Goal: Task Accomplishment & Management: Use online tool/utility

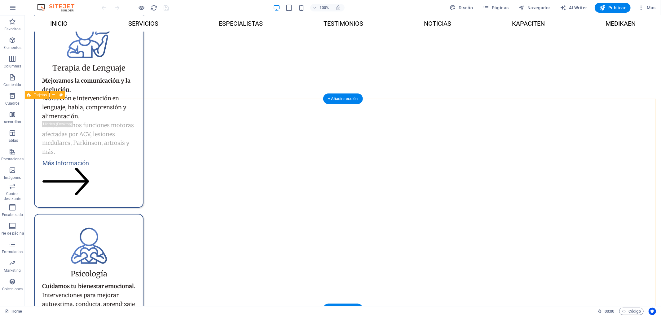
scroll to position [1670, 0]
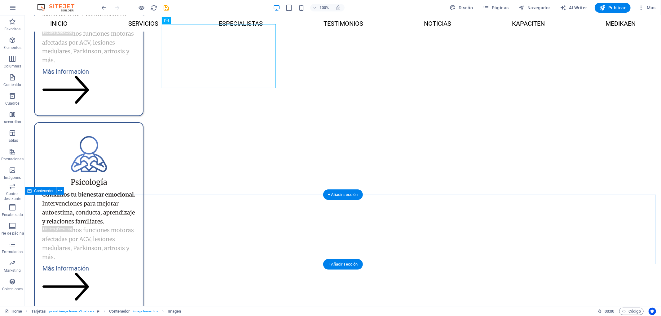
scroll to position [1773, 0]
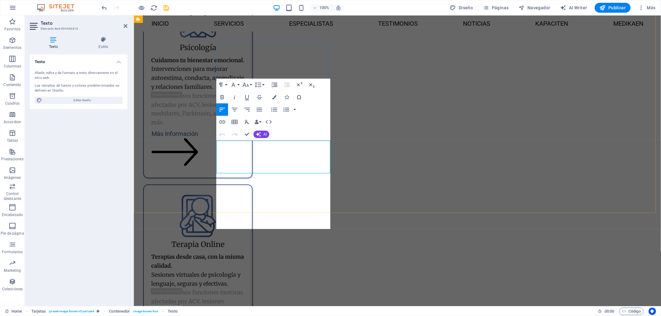
scroll to position [1755, 1]
click at [277, 94] on button "Colors" at bounding box center [274, 97] width 12 height 12
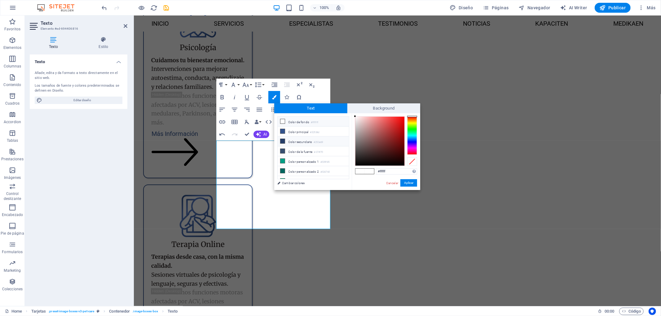
click at [307, 142] on li "Color secundario #253e69" at bounding box center [312, 142] width 71 height 10
type input "#253e69"
click at [407, 181] on button "Aplicar" at bounding box center [408, 182] width 17 height 7
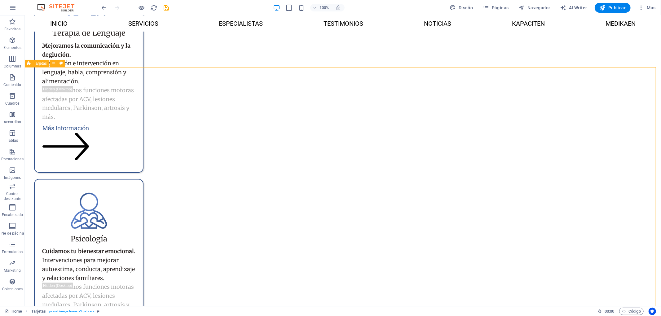
scroll to position [1705, 0]
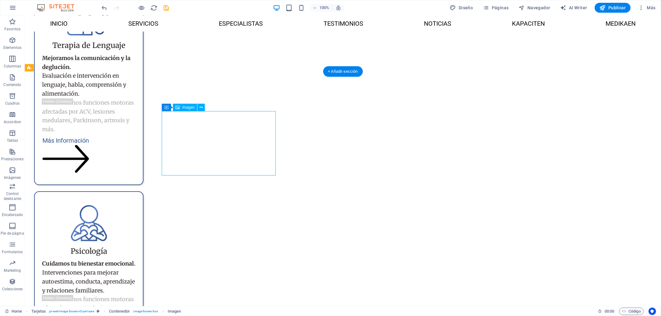
select select "%"
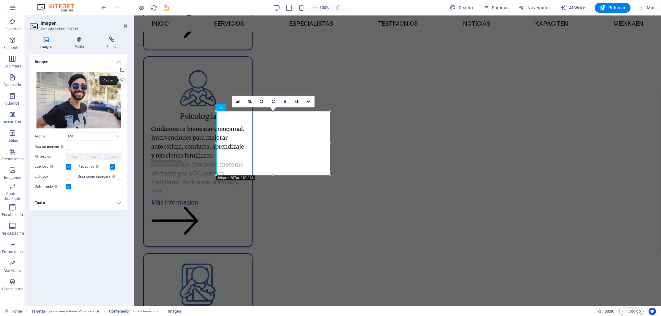
click at [125, 81] on div "Cargar" at bounding box center [121, 80] width 9 height 9
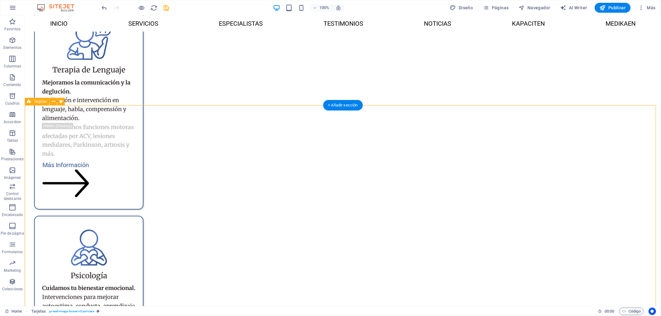
scroll to position [1670, 0]
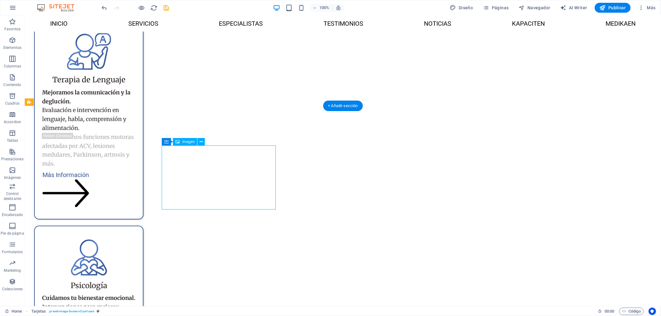
select select "%"
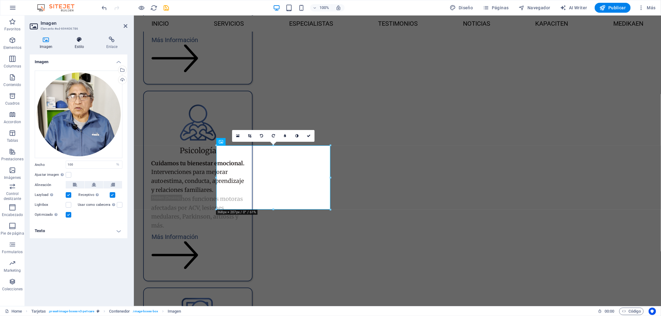
click at [89, 47] on h4 "Estilo" at bounding box center [81, 43] width 32 height 13
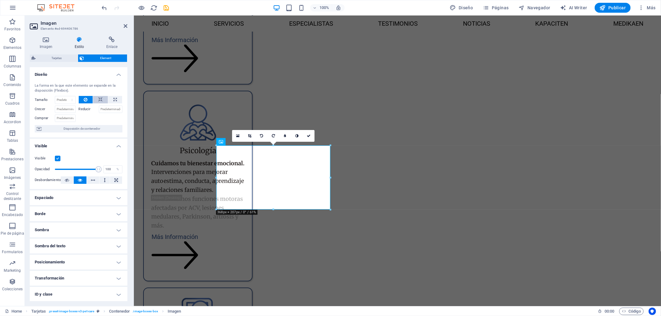
click at [103, 99] on button at bounding box center [100, 99] width 15 height 7
click at [87, 99] on button at bounding box center [86, 99] width 14 height 7
click at [51, 44] on h4 "Imagen" at bounding box center [47, 43] width 35 height 13
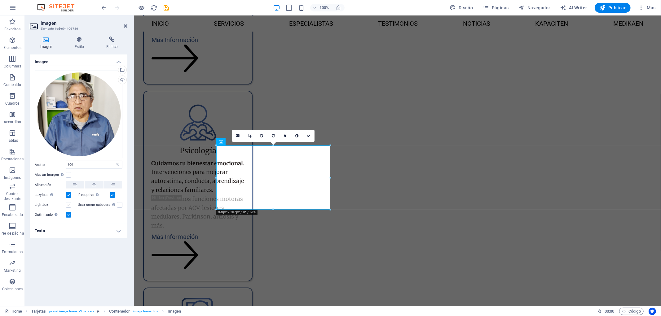
click at [67, 205] on label at bounding box center [69, 205] width 6 height 6
click at [0, 0] on input "Lightbox" at bounding box center [0, 0] width 0 height 0
click at [68, 205] on label at bounding box center [69, 205] width 6 height 6
click at [0, 0] on input "Lightbox" at bounding box center [0, 0] width 0 height 0
click at [70, 214] on label at bounding box center [69, 215] width 6 height 6
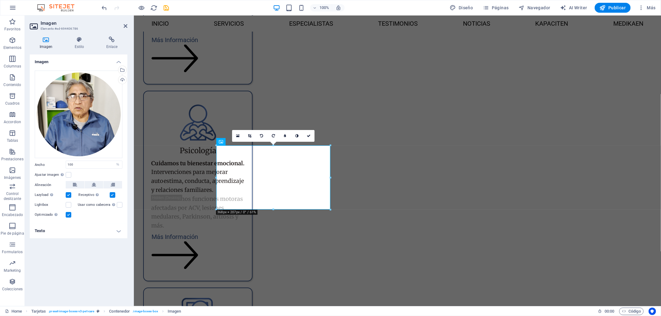
click at [0, 0] on input "Optimizado Las imágenes se comprimen para así mejorar la velocidad de las págin…" at bounding box center [0, 0] width 0 height 0
click at [70, 214] on label at bounding box center [69, 215] width 6 height 6
click at [0, 0] on input "Optimizado Las imágenes se comprimen para así mejorar la velocidad de las págin…" at bounding box center [0, 0] width 0 height 0
click at [69, 45] on h4 "Estilo" at bounding box center [81, 43] width 32 height 13
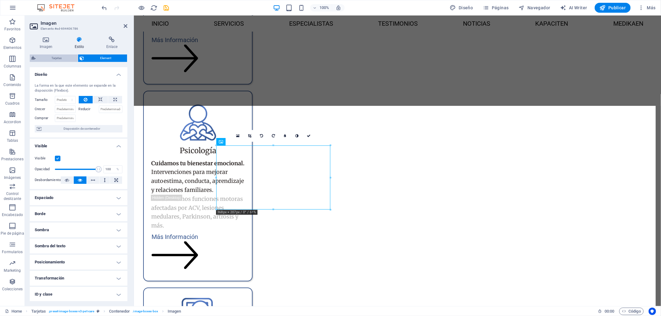
click at [60, 59] on span "Tarjetas" at bounding box center [56, 58] width 38 height 7
select select "px"
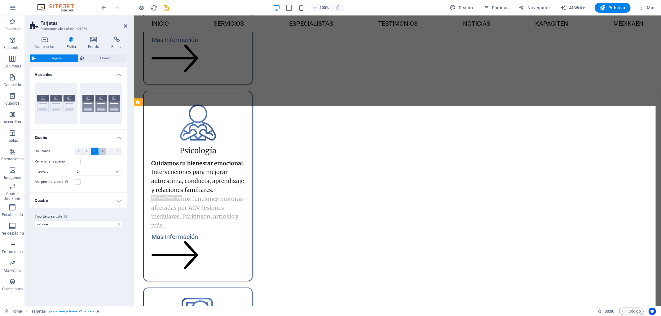
click at [99, 151] on button "4" at bounding box center [103, 151] width 8 height 7
click at [97, 45] on h4 "Fondo" at bounding box center [94, 43] width 23 height 13
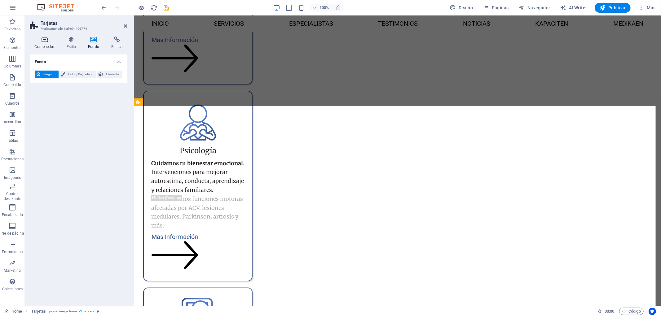
click at [35, 39] on icon at bounding box center [44, 40] width 29 height 6
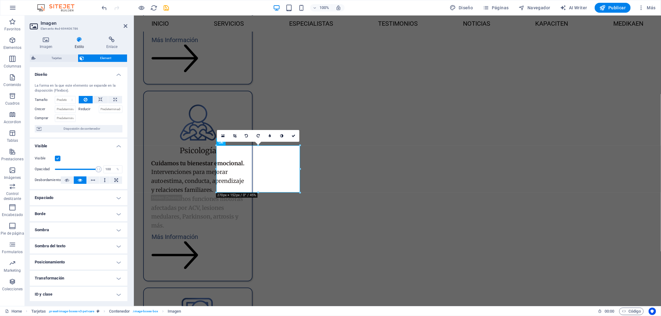
scroll to position [33, 0]
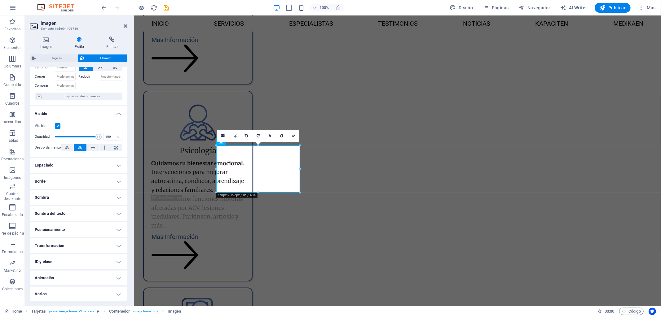
click at [93, 297] on h4 "Varios" at bounding box center [79, 294] width 98 height 15
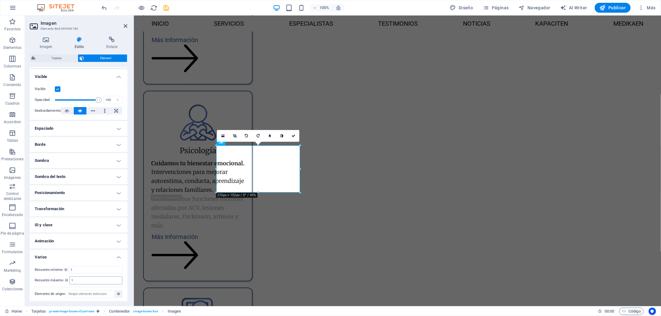
scroll to position [71, 0]
click at [91, 233] on h4 "Animación" at bounding box center [79, 240] width 98 height 15
click at [93, 222] on h4 "ID y clase" at bounding box center [79, 223] width 98 height 15
click at [94, 207] on h4 "Transformación" at bounding box center [79, 207] width 98 height 15
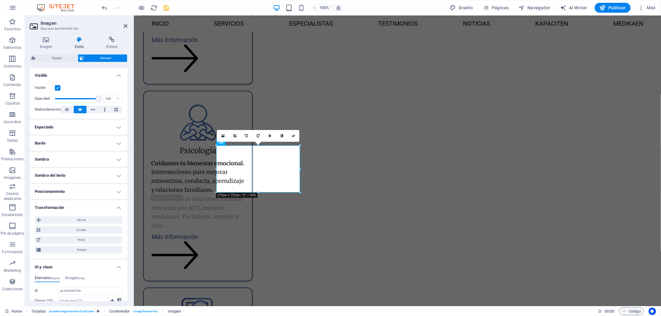
click at [97, 190] on h4 "Posicionamiento" at bounding box center [79, 191] width 98 height 15
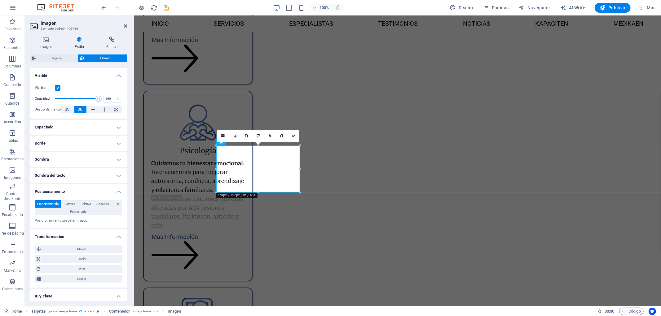
click at [97, 180] on h4 "Sombra del texto" at bounding box center [79, 175] width 98 height 15
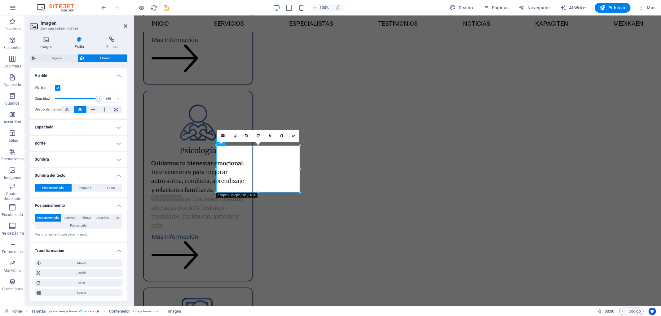
click at [99, 167] on ul "Diseño La forma en la que este elemento se expande en la disposición (Flexbox).…" at bounding box center [79, 231] width 98 height 468
click at [98, 163] on h4 "Sombra" at bounding box center [79, 159] width 98 height 15
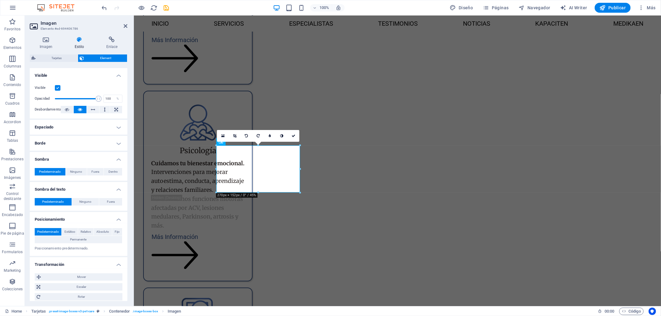
click at [96, 140] on h4 "Borde" at bounding box center [79, 143] width 98 height 15
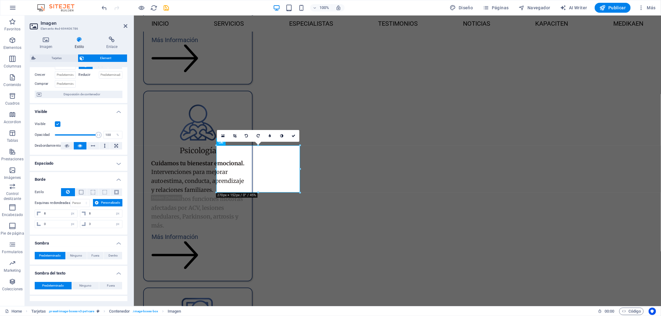
scroll to position [0, 0]
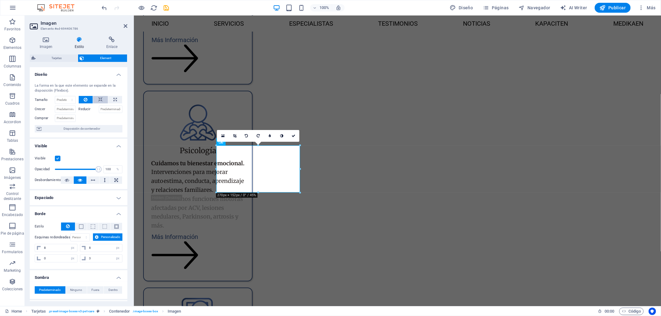
click at [101, 102] on icon at bounding box center [100, 99] width 4 height 7
click at [93, 99] on button at bounding box center [100, 99] width 15 height 7
click at [88, 98] on button at bounding box center [86, 99] width 14 height 7
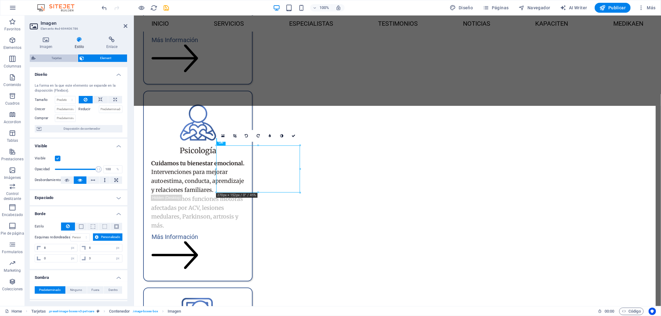
click at [55, 59] on span "Tarjetas" at bounding box center [56, 58] width 38 height 7
select select "px"
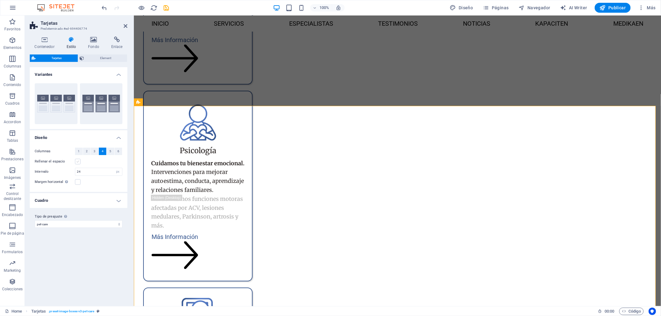
click at [76, 162] on label at bounding box center [78, 162] width 6 height 6
click at [0, 0] on input "Rellenar el espacio" at bounding box center [0, 0] width 0 height 0
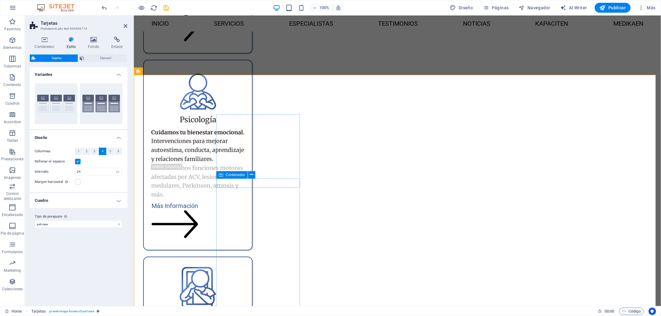
scroll to position [1739, 0]
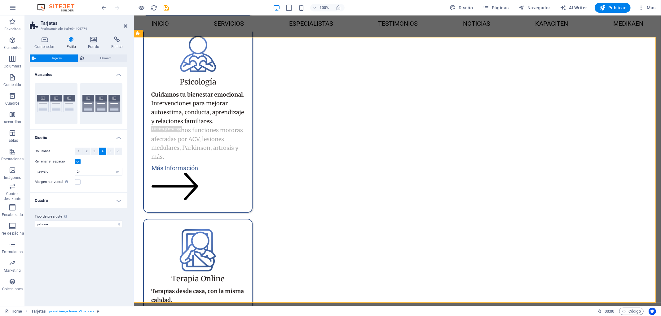
click at [76, 162] on label at bounding box center [78, 162] width 6 height 6
click at [0, 0] on input "Rellenar el espacio" at bounding box center [0, 0] width 0 height 0
click at [78, 181] on label at bounding box center [78, 182] width 6 height 6
click at [0, 0] on input "Margen horizontal Solo si el "Ancho del contenido" de los contenedores no se ha…" at bounding box center [0, 0] width 0 height 0
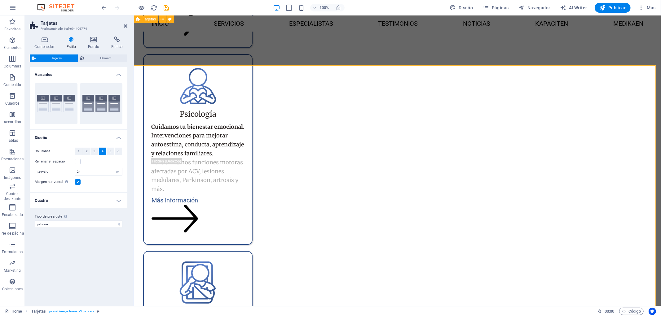
scroll to position [1705, 0]
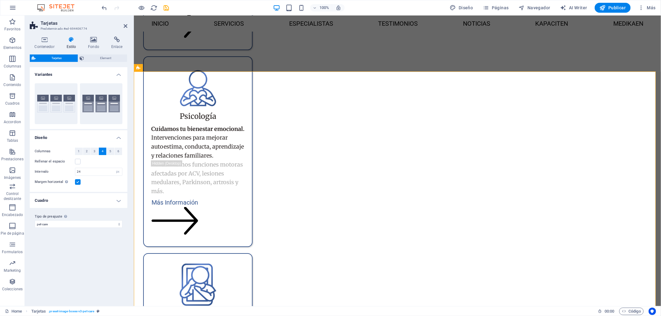
click at [79, 184] on label at bounding box center [78, 182] width 6 height 6
click at [0, 0] on input "Margen horizontal Solo si el "Ancho del contenido" de los contenedores no se ha…" at bounding box center [0, 0] width 0 height 0
click at [107, 203] on h4 "Cuadro" at bounding box center [79, 200] width 98 height 15
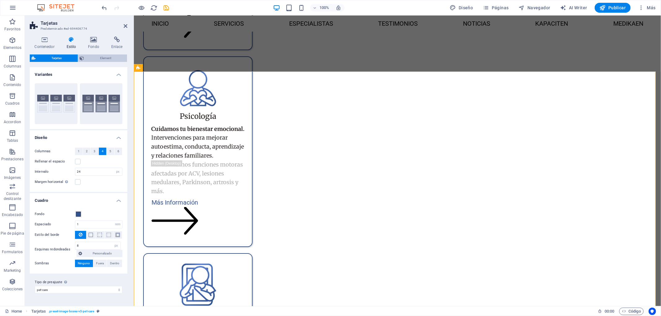
click at [97, 57] on span "Element" at bounding box center [105, 58] width 39 height 7
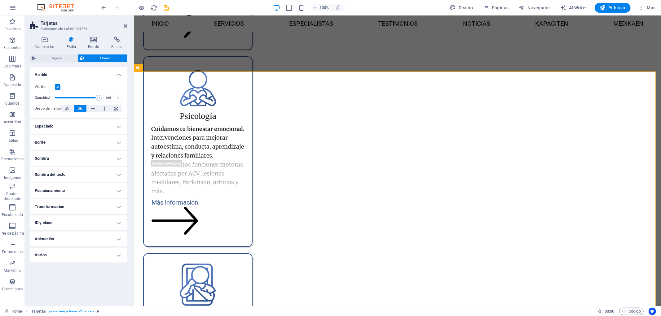
click at [87, 190] on h4 "Posicionamiento" at bounding box center [79, 190] width 98 height 15
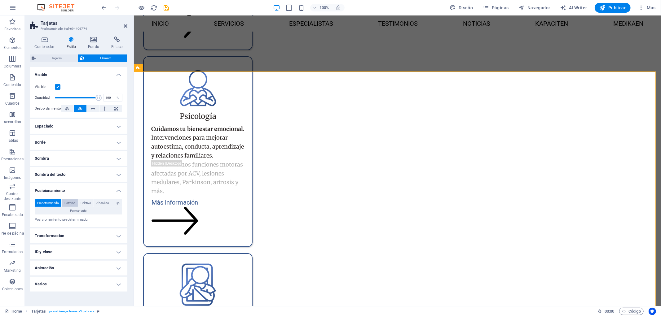
click at [75, 204] on span "Estático" at bounding box center [69, 202] width 11 height 7
click at [101, 203] on span "Absoluto" at bounding box center [102, 202] width 13 height 7
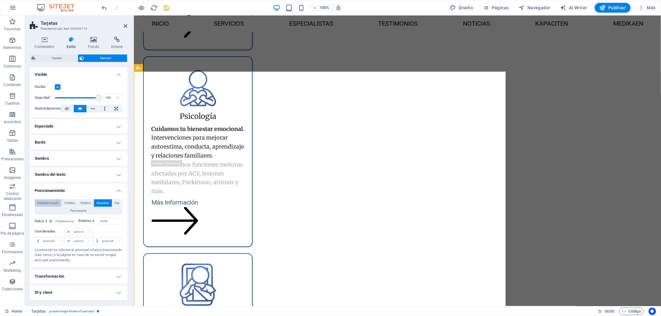
click at [53, 205] on span "Predeterminado" at bounding box center [48, 202] width 22 height 7
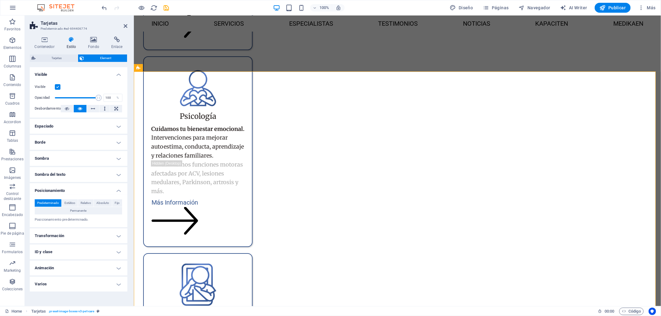
click at [57, 86] on label at bounding box center [58, 87] width 6 height 6
click at [0, 0] on input "Visible" at bounding box center [0, 0] width 0 height 0
click at [57, 86] on label at bounding box center [58, 87] width 6 height 6
click at [0, 0] on input "Visible" at bounding box center [0, 0] width 0 height 0
click at [96, 40] on icon at bounding box center [93, 40] width 21 height 6
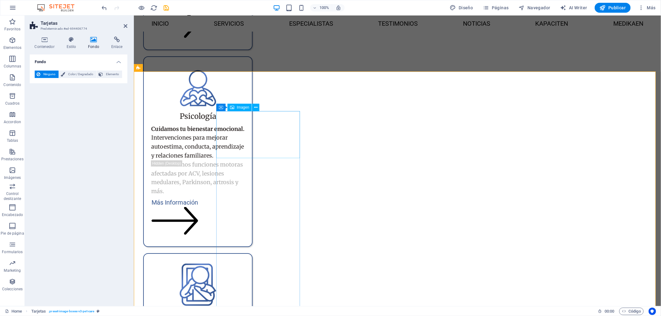
select select "px"
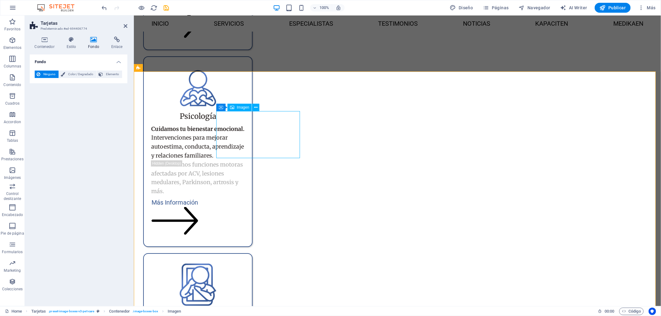
select select "px"
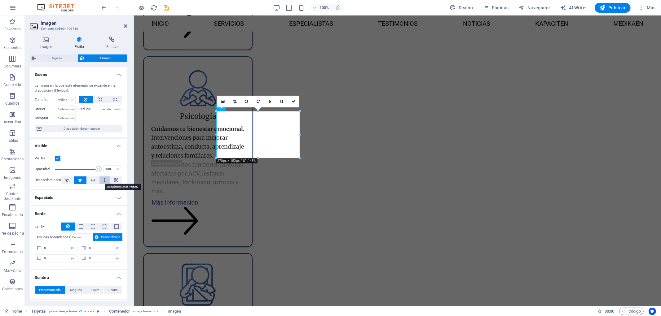
click at [106, 179] on button at bounding box center [104, 180] width 10 height 7
click at [112, 179] on button at bounding box center [116, 180] width 12 height 7
click at [80, 181] on icon at bounding box center [80, 180] width 4 height 7
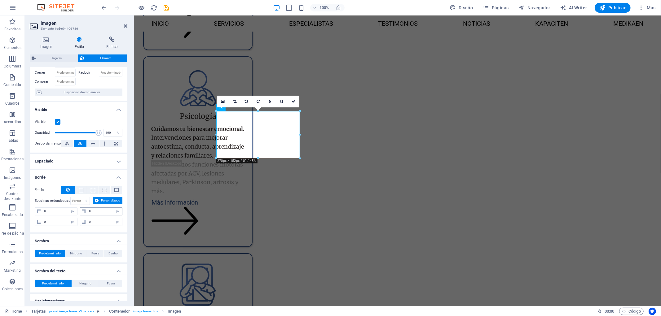
scroll to position [0, 0]
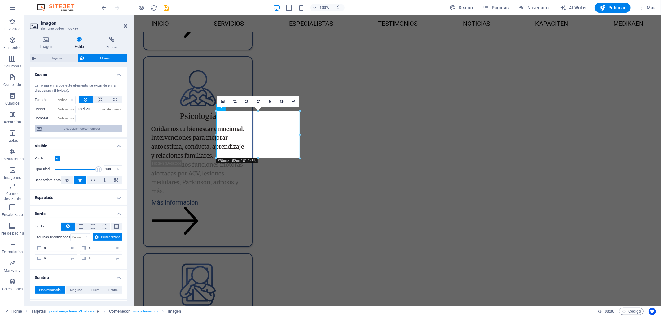
click at [84, 129] on span "Disposición de contenedor" at bounding box center [81, 128] width 77 height 7
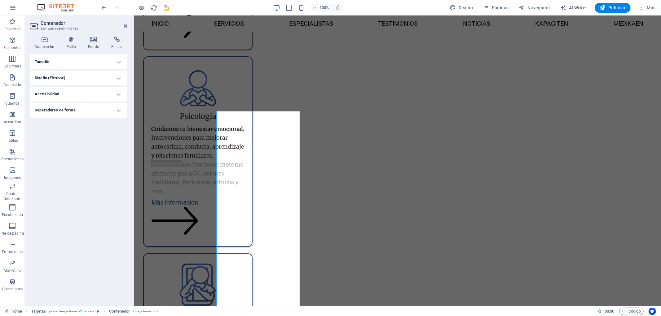
click at [92, 62] on h4 "Tamaño" at bounding box center [79, 62] width 98 height 15
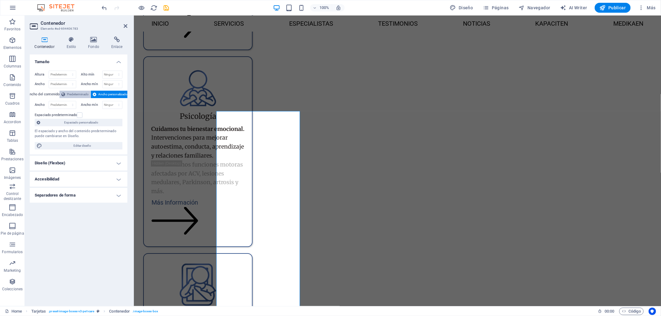
click at [87, 94] on span "Predeterminado" at bounding box center [78, 94] width 22 height 7
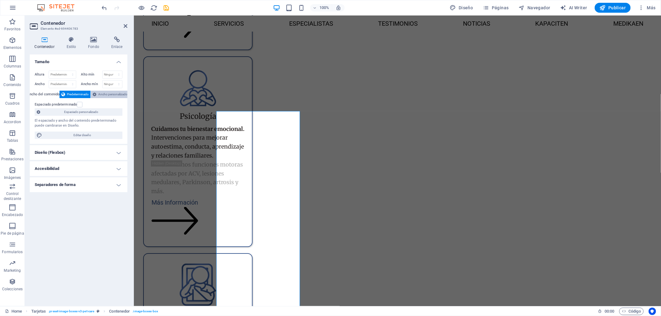
click at [104, 95] on span "Ancho personalizado" at bounding box center [112, 94] width 29 height 7
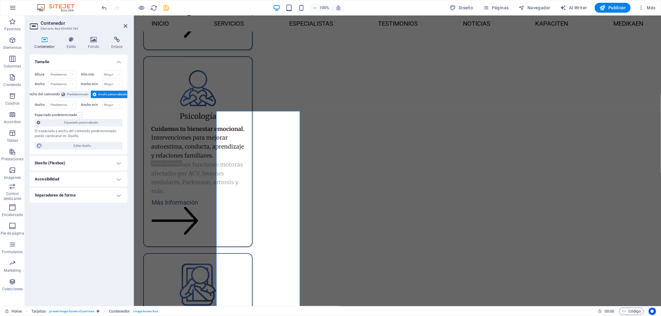
click at [79, 116] on label at bounding box center [80, 115] width 6 height 6
click at [0, 0] on input "Espaciado predeterminado" at bounding box center [0, 0] width 0 height 0
click at [101, 94] on span "Ancho personalizado" at bounding box center [112, 94] width 29 height 7
click at [80, 116] on label at bounding box center [80, 115] width 6 height 6
click at [0, 0] on input "Espaciado predeterminado" at bounding box center [0, 0] width 0 height 0
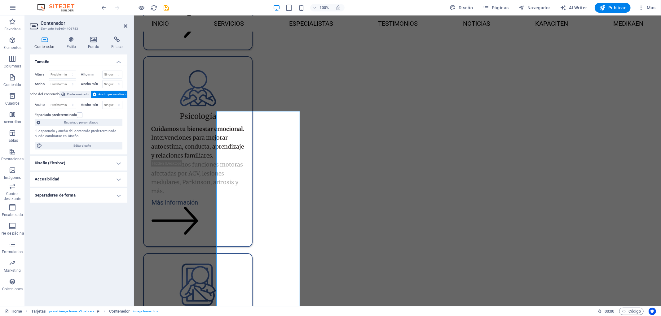
click at [85, 162] on h4 "Diseño (Flexbox)" at bounding box center [79, 163] width 98 height 15
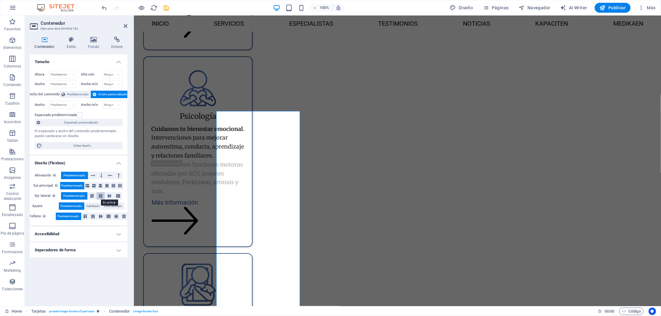
click at [100, 196] on icon at bounding box center [100, 196] width 7 height 4
click at [74, 196] on span "Predeterminado" at bounding box center [74, 195] width 22 height 7
click at [76, 232] on h4 "Accesibilidad" at bounding box center [79, 234] width 98 height 15
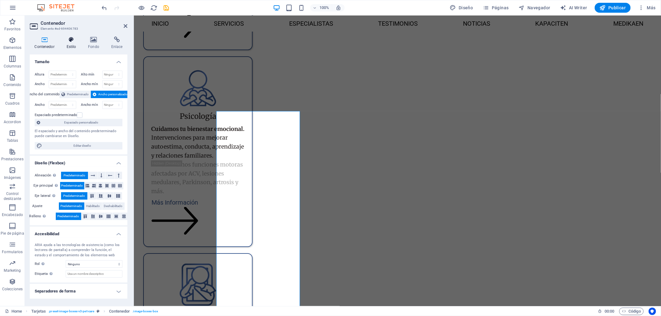
click at [76, 44] on h4 "Estilo" at bounding box center [73, 43] width 22 height 13
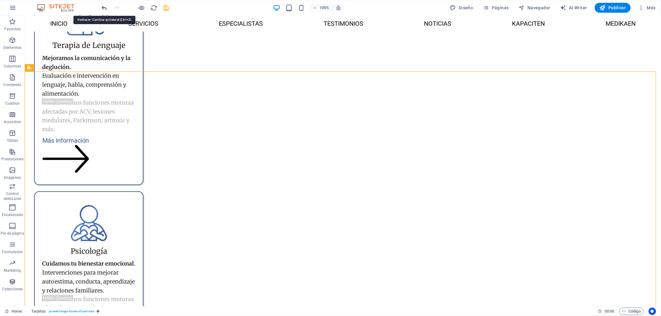
click at [105, 10] on icon "undo" at bounding box center [104, 7] width 7 height 7
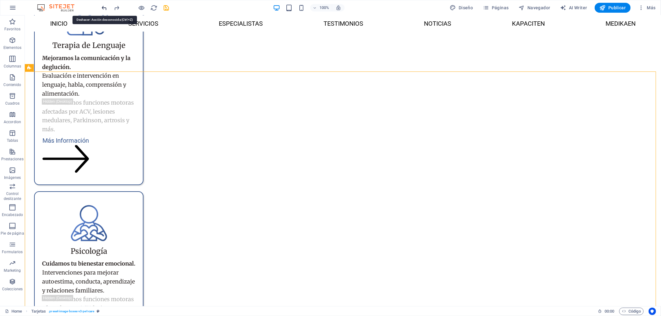
click at [105, 10] on icon "undo" at bounding box center [104, 7] width 7 height 7
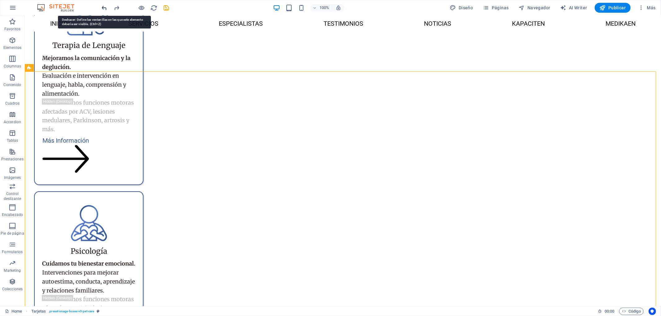
click at [105, 10] on icon "undo" at bounding box center [104, 7] width 7 height 7
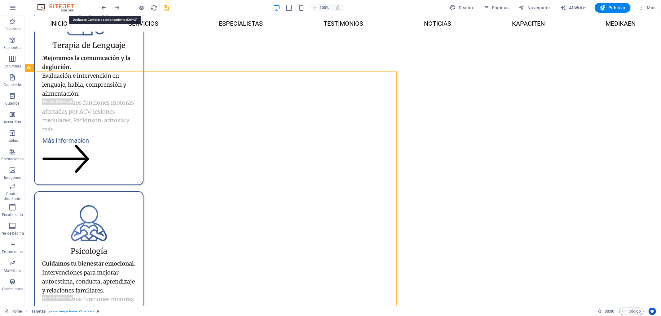
click at [105, 10] on icon "undo" at bounding box center [104, 7] width 7 height 7
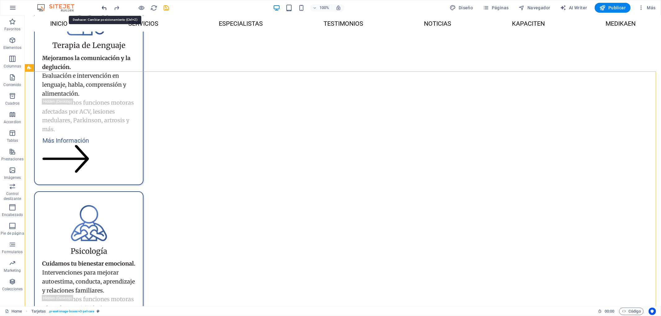
click at [105, 10] on icon "undo" at bounding box center [104, 7] width 7 height 7
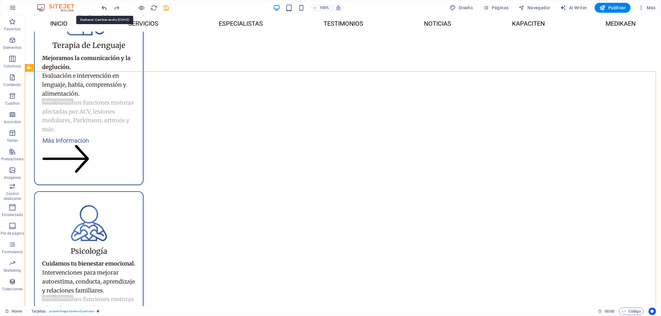
click at [105, 10] on icon "undo" at bounding box center [104, 7] width 7 height 7
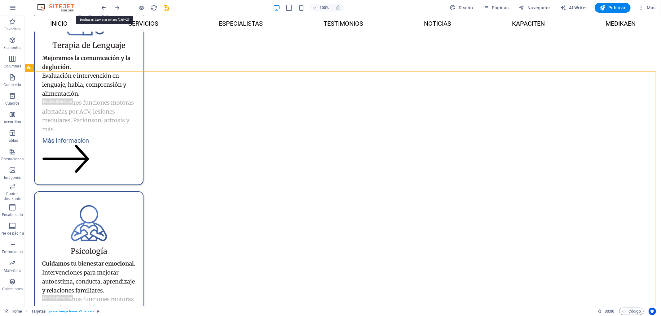
click at [105, 10] on icon "undo" at bounding box center [104, 7] width 7 height 7
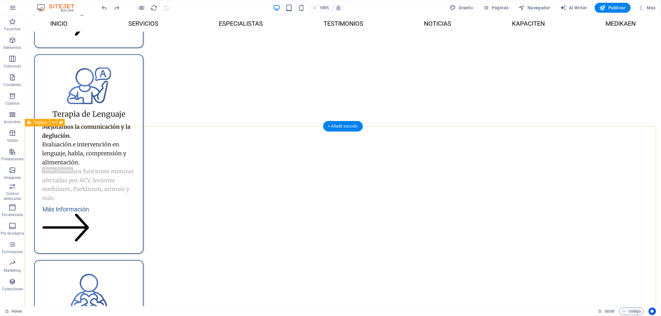
scroll to position [1705, 0]
